Goal: Task Accomplishment & Management: Use online tool/utility

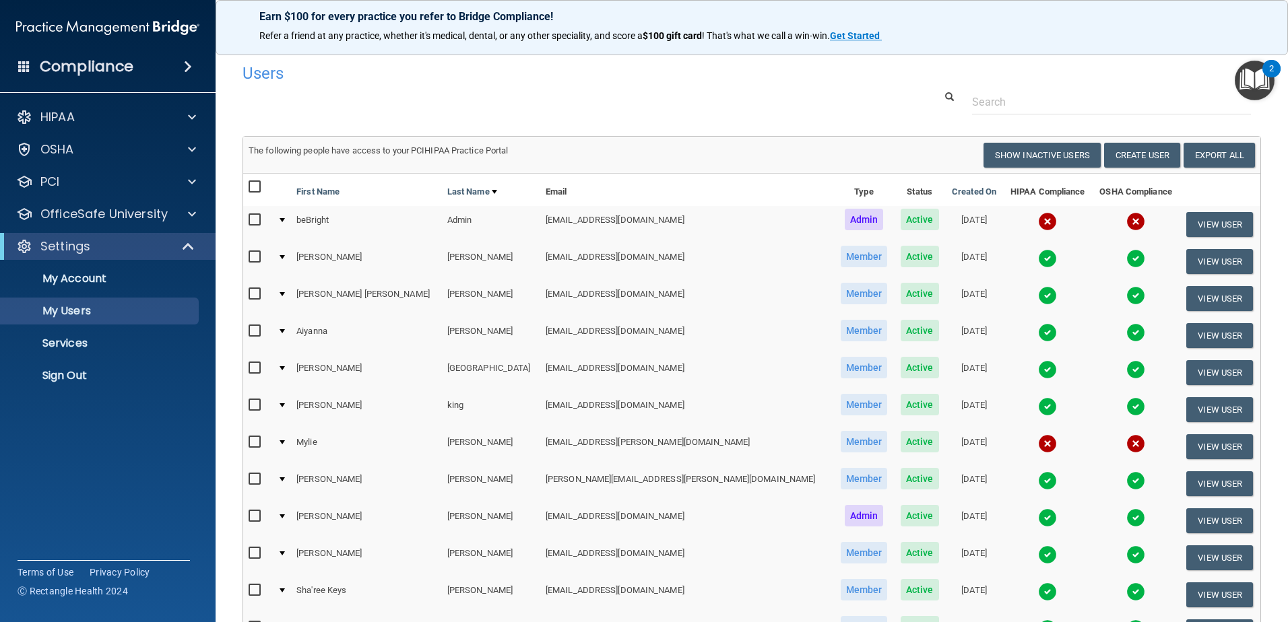
scroll to position [135, 0]
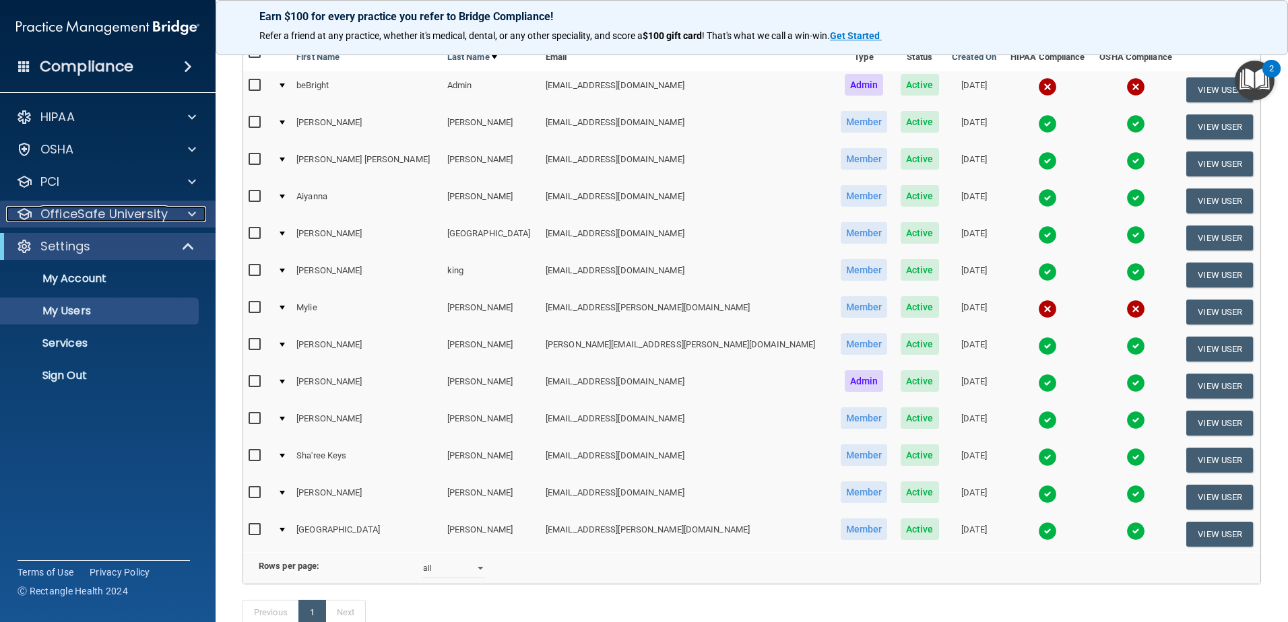
click at [81, 216] on p "OfficeSafe University" at bounding box center [103, 214] width 127 height 16
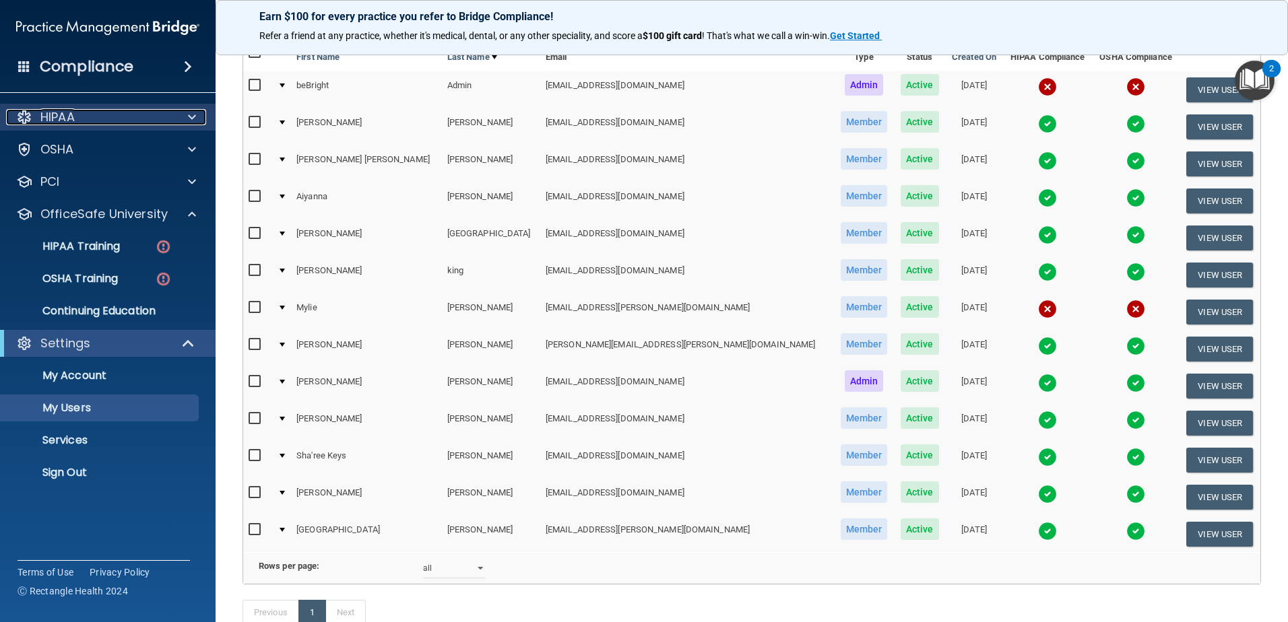
click at [97, 123] on div "HIPAA" at bounding box center [89, 117] width 167 height 16
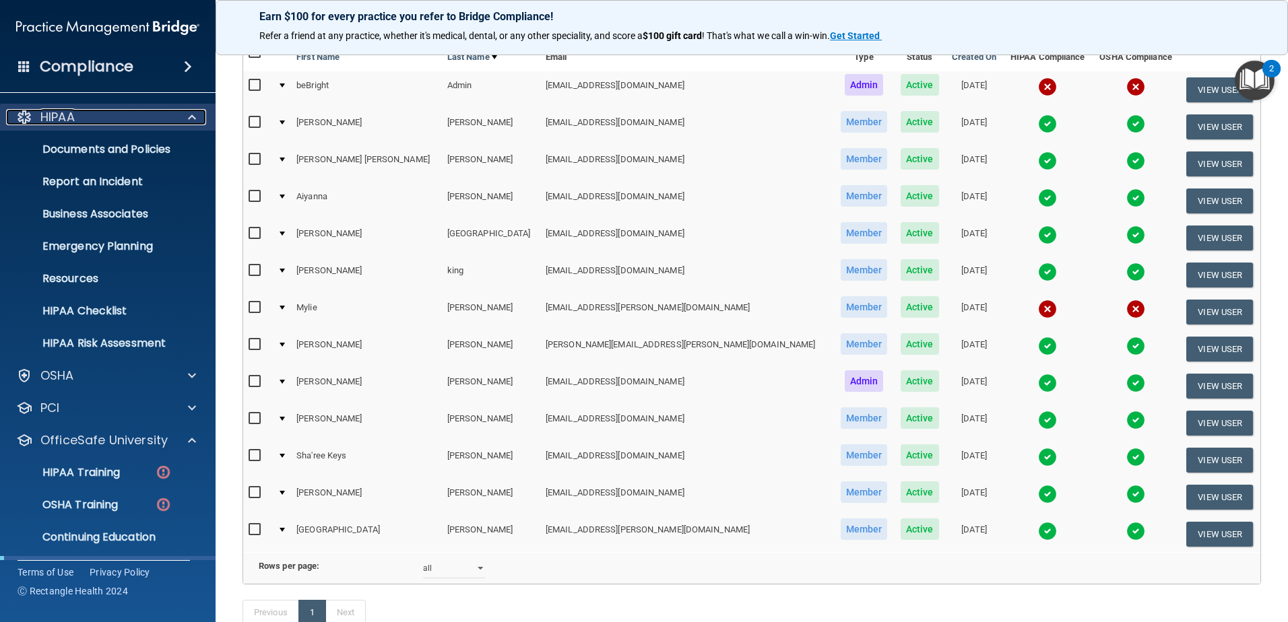
click at [97, 123] on div "HIPAA" at bounding box center [89, 117] width 167 height 16
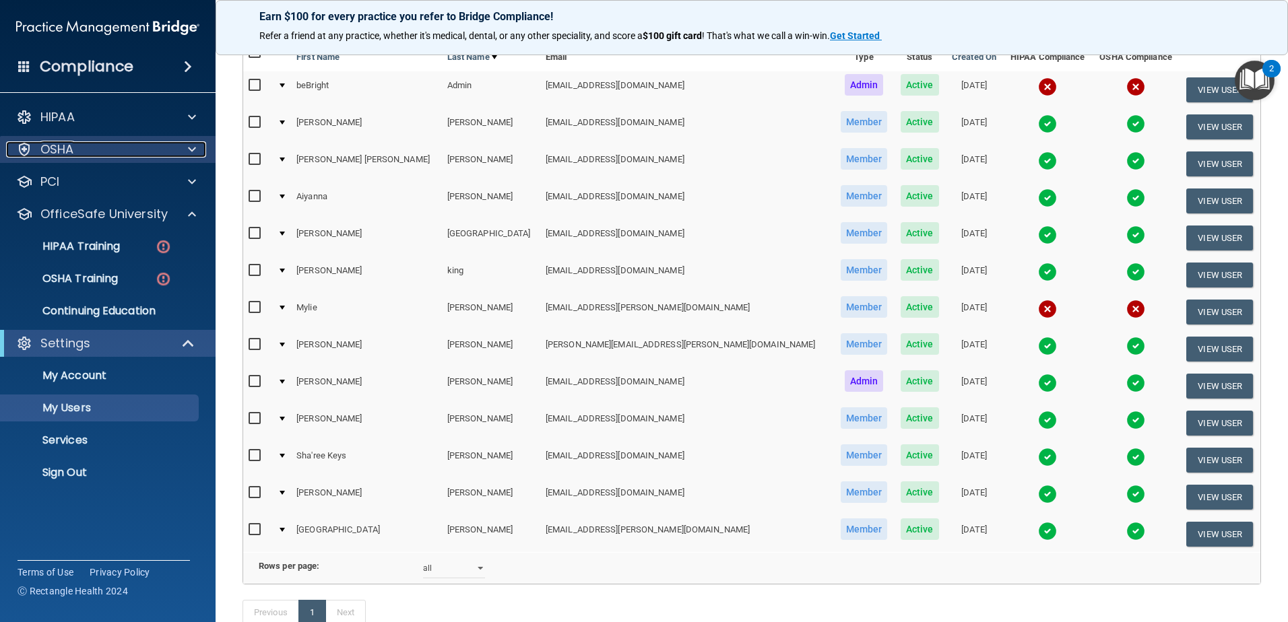
click at [95, 147] on div "OSHA" at bounding box center [89, 149] width 167 height 16
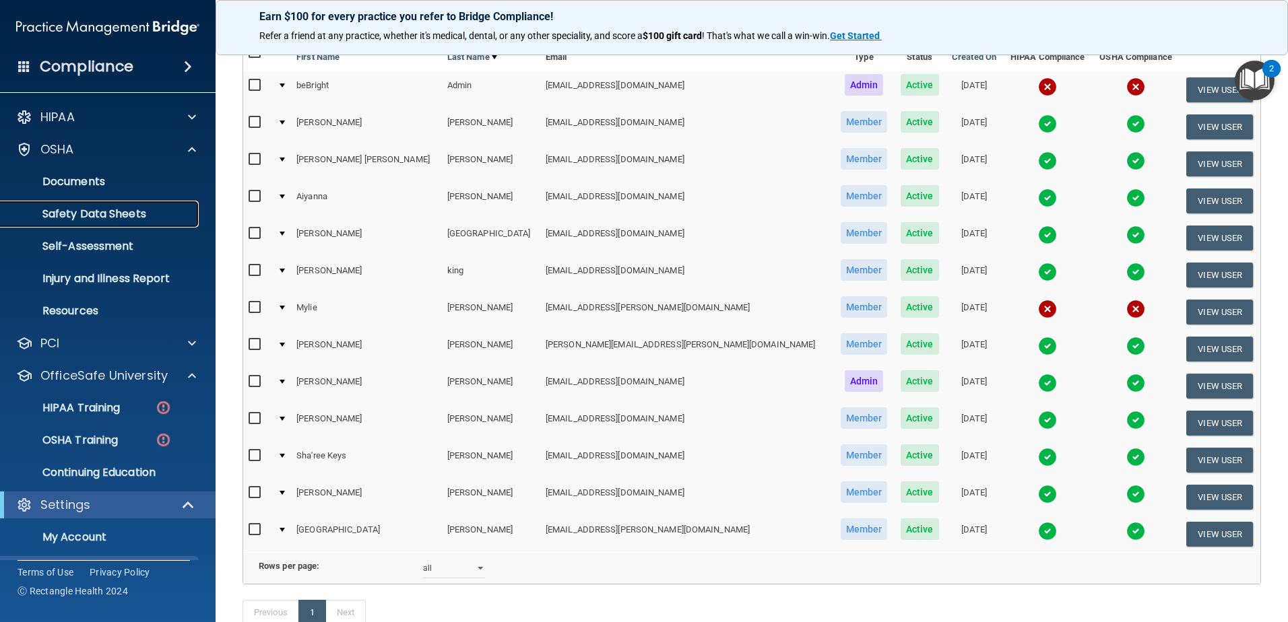
click at [93, 209] on p "Safety Data Sheets" at bounding box center [101, 213] width 184 height 13
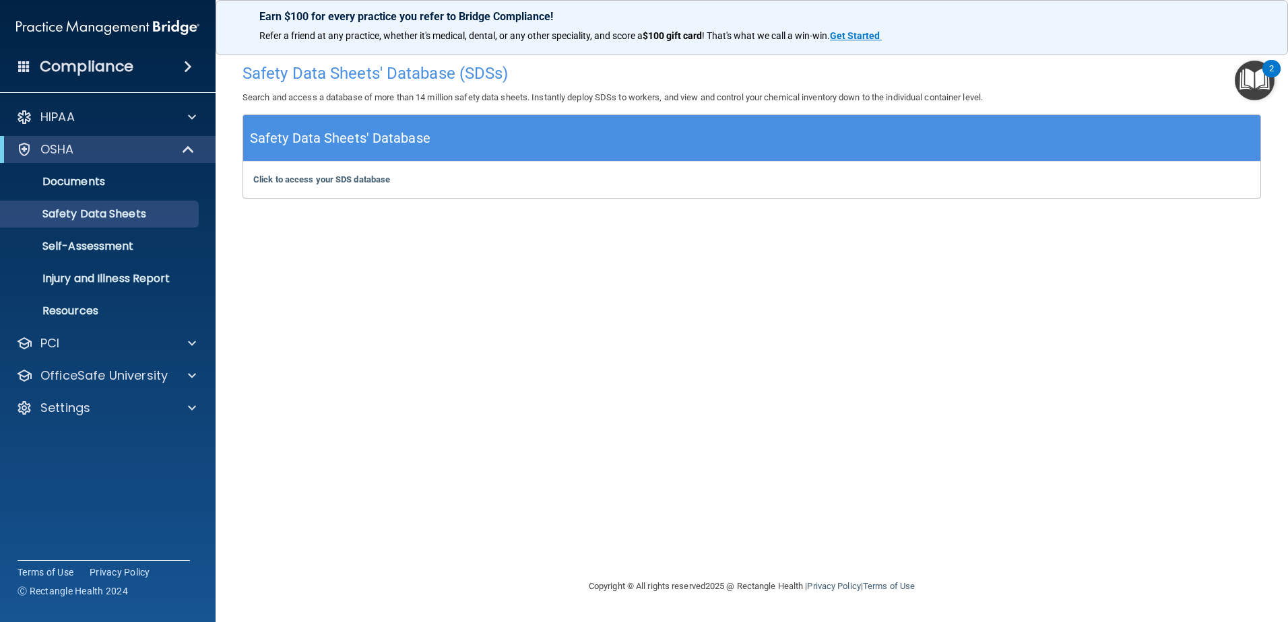
click at [302, 186] on div "Click to access your SDS database Click to access your SDS database" at bounding box center [751, 180] width 1017 height 36
click at [302, 179] on b "Click to access your SDS database" at bounding box center [321, 179] width 137 height 10
click at [129, 405] on div "Settings" at bounding box center [89, 408] width 167 height 16
click at [77, 535] on p "Sign Out" at bounding box center [101, 537] width 184 height 13
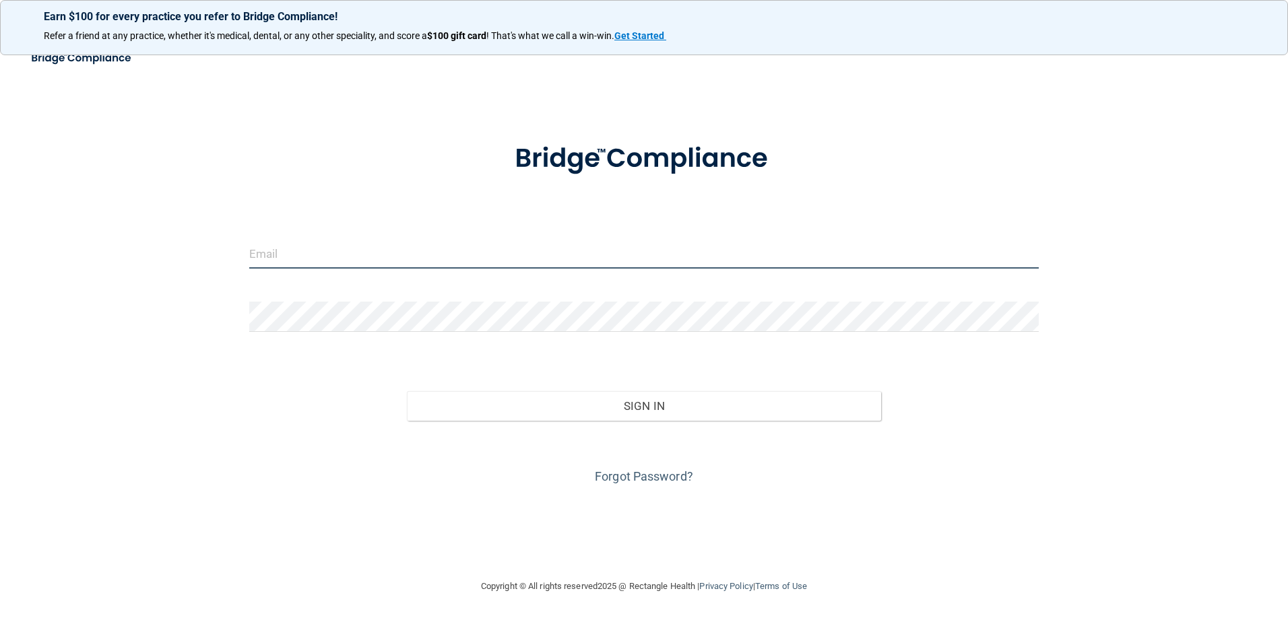
click at [276, 261] on input "email" at bounding box center [644, 253] width 790 height 30
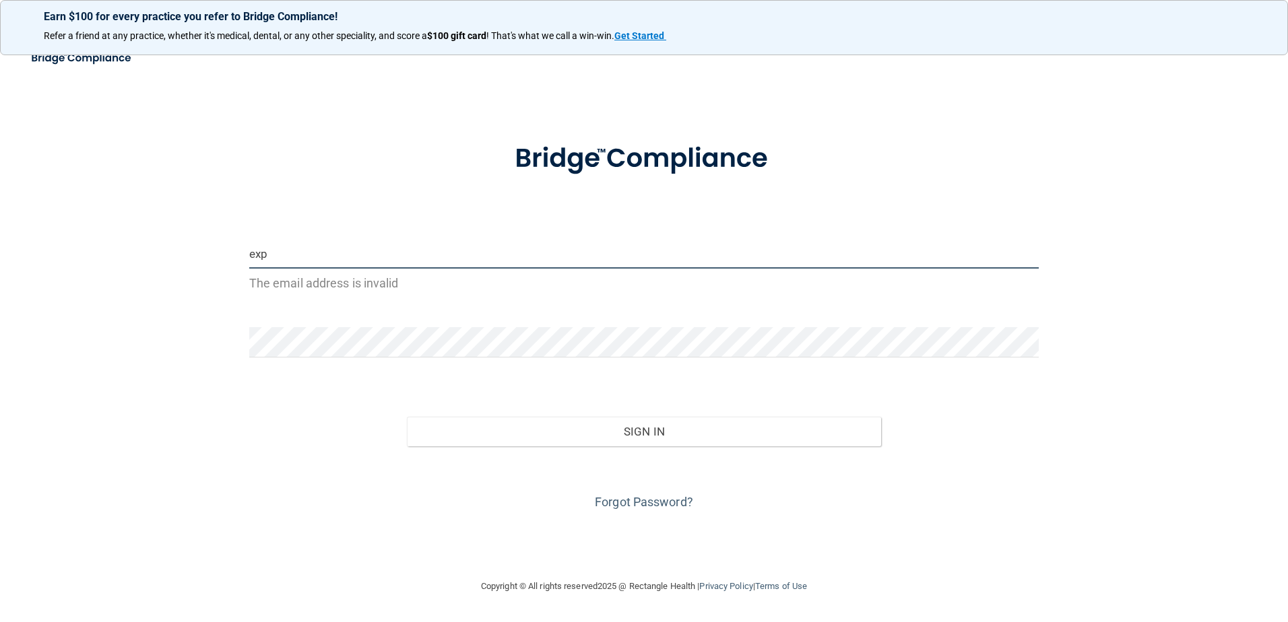
type input "[EMAIL_ADDRESS][DOMAIN_NAME]"
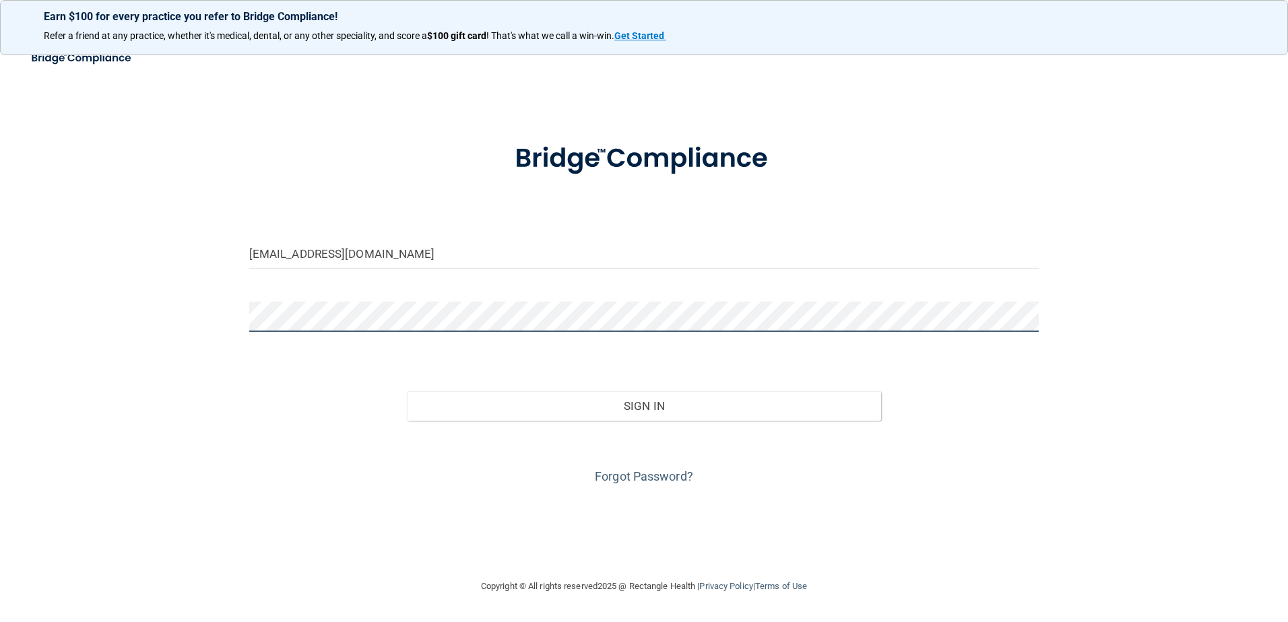
click at [407, 391] on button "Sign In" at bounding box center [644, 406] width 474 height 30
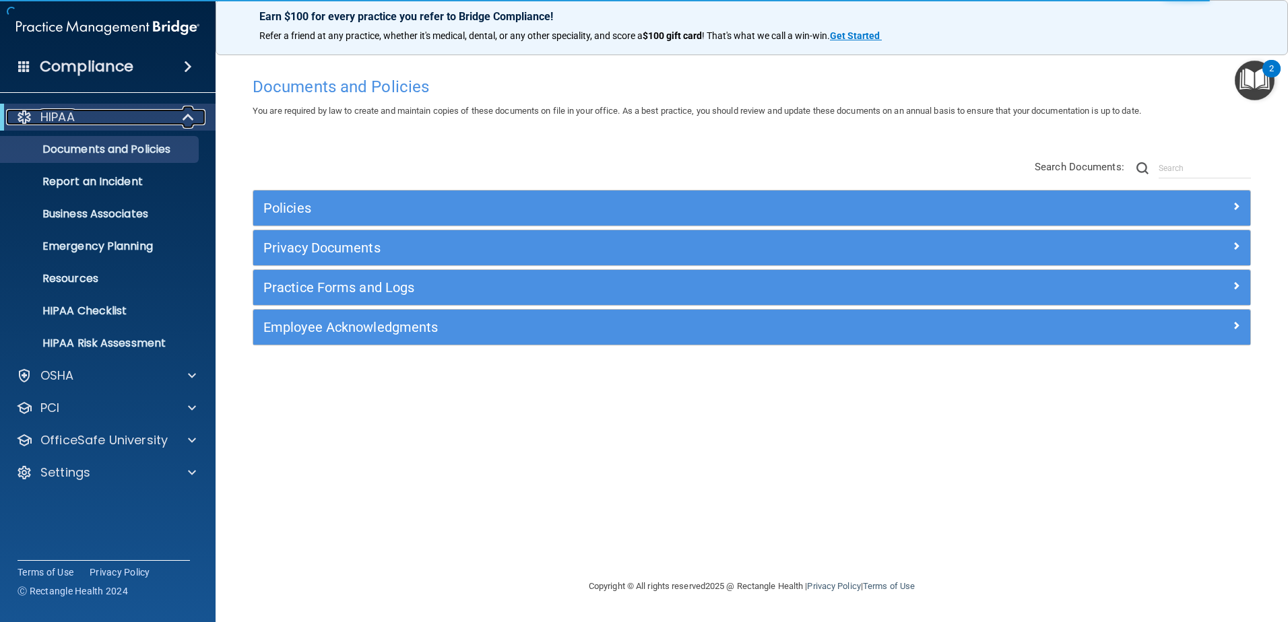
click at [176, 119] on div at bounding box center [188, 117] width 33 height 16
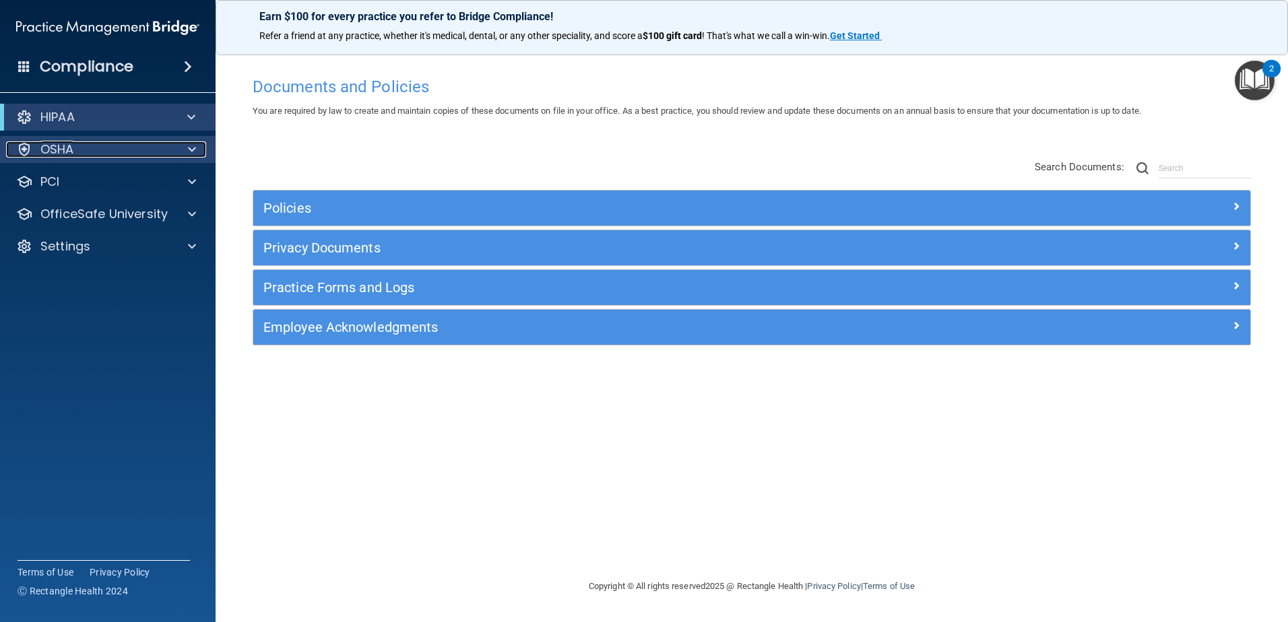
click at [104, 152] on div "OSHA" at bounding box center [89, 149] width 167 height 16
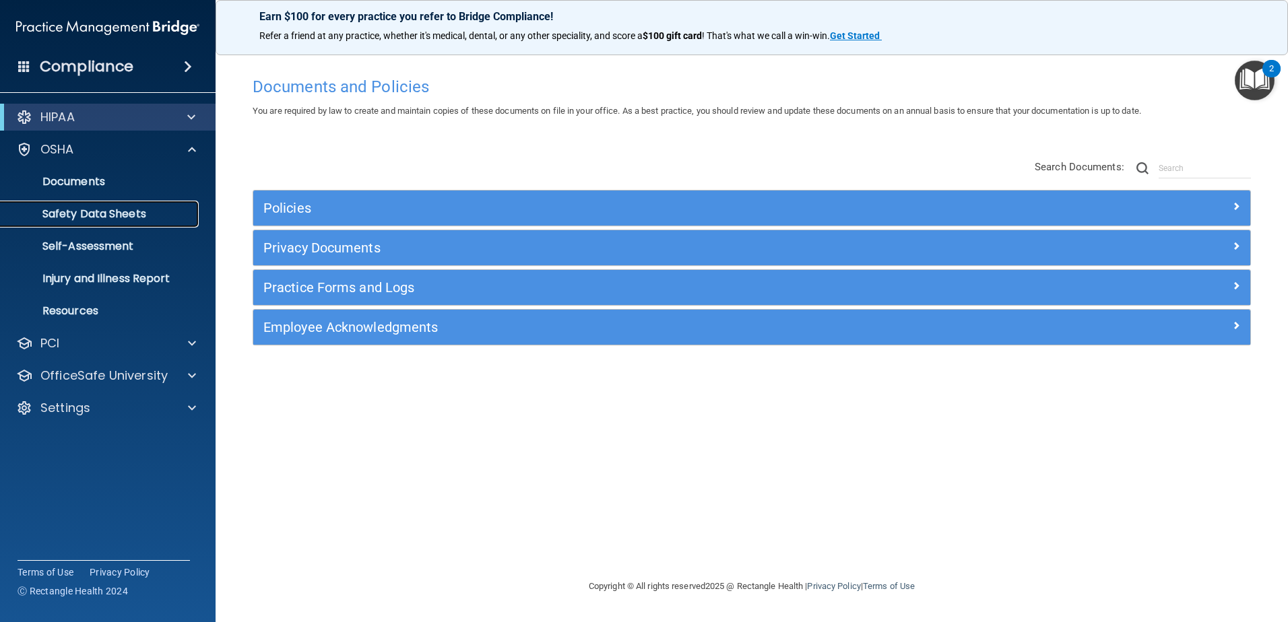
click at [92, 209] on p "Safety Data Sheets" at bounding box center [101, 213] width 184 height 13
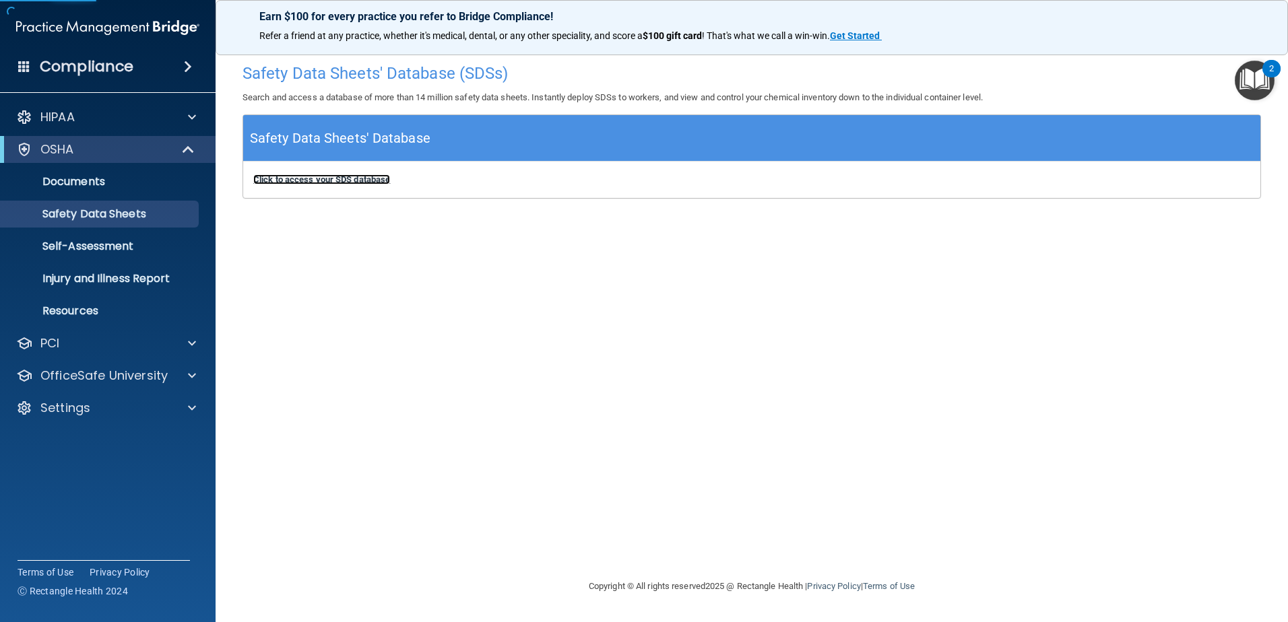
click at [350, 181] on b "Click to access your SDS database" at bounding box center [321, 179] width 137 height 10
